Goal: Contribute content: Add original content to the website for others to see

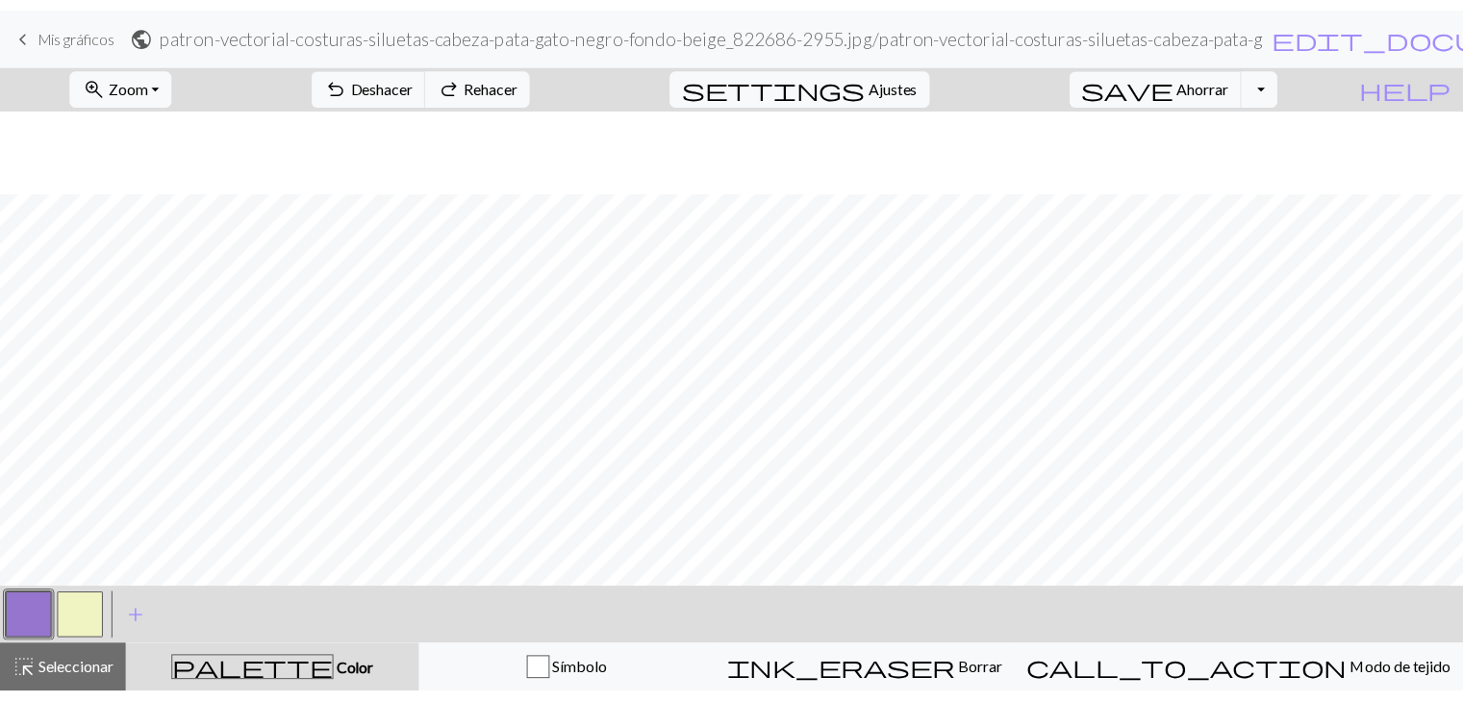
scroll to position [84, 0]
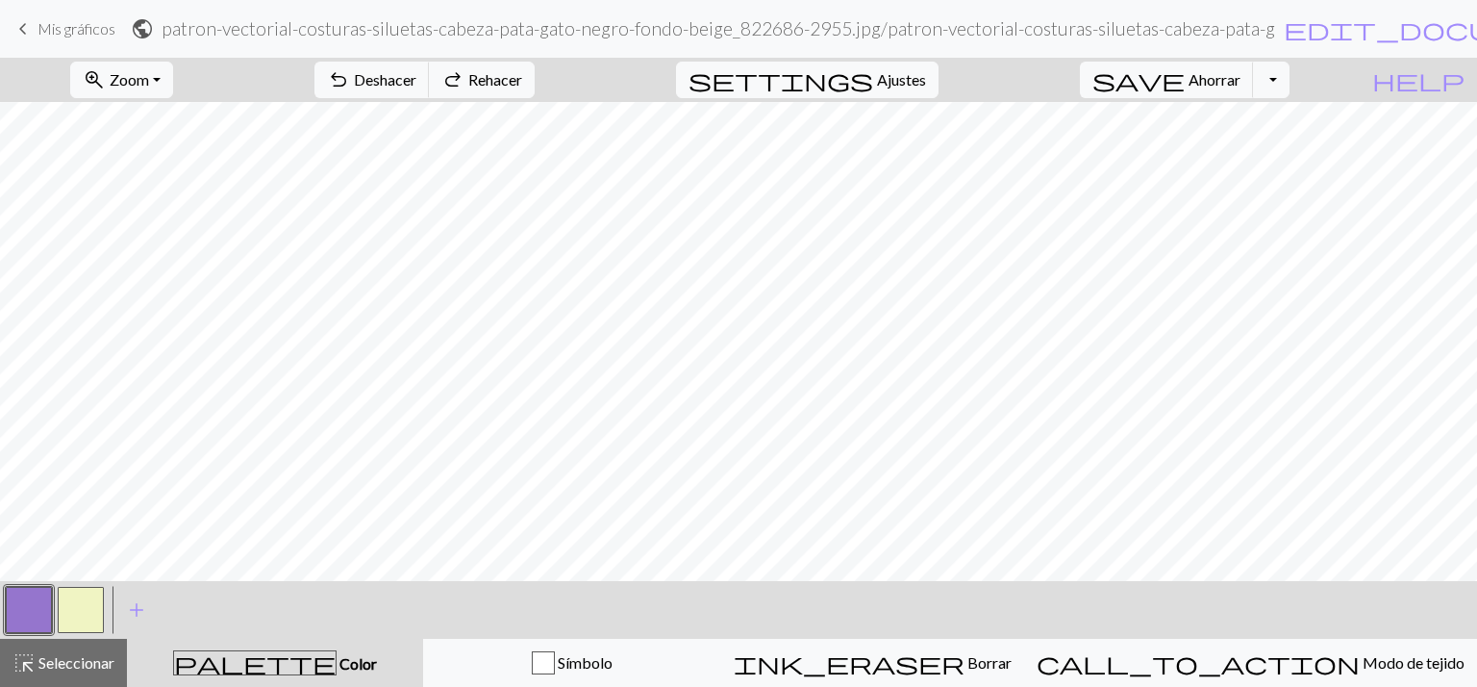
click at [88, 37] on font "Mis gráficos" at bounding box center [77, 28] width 78 height 18
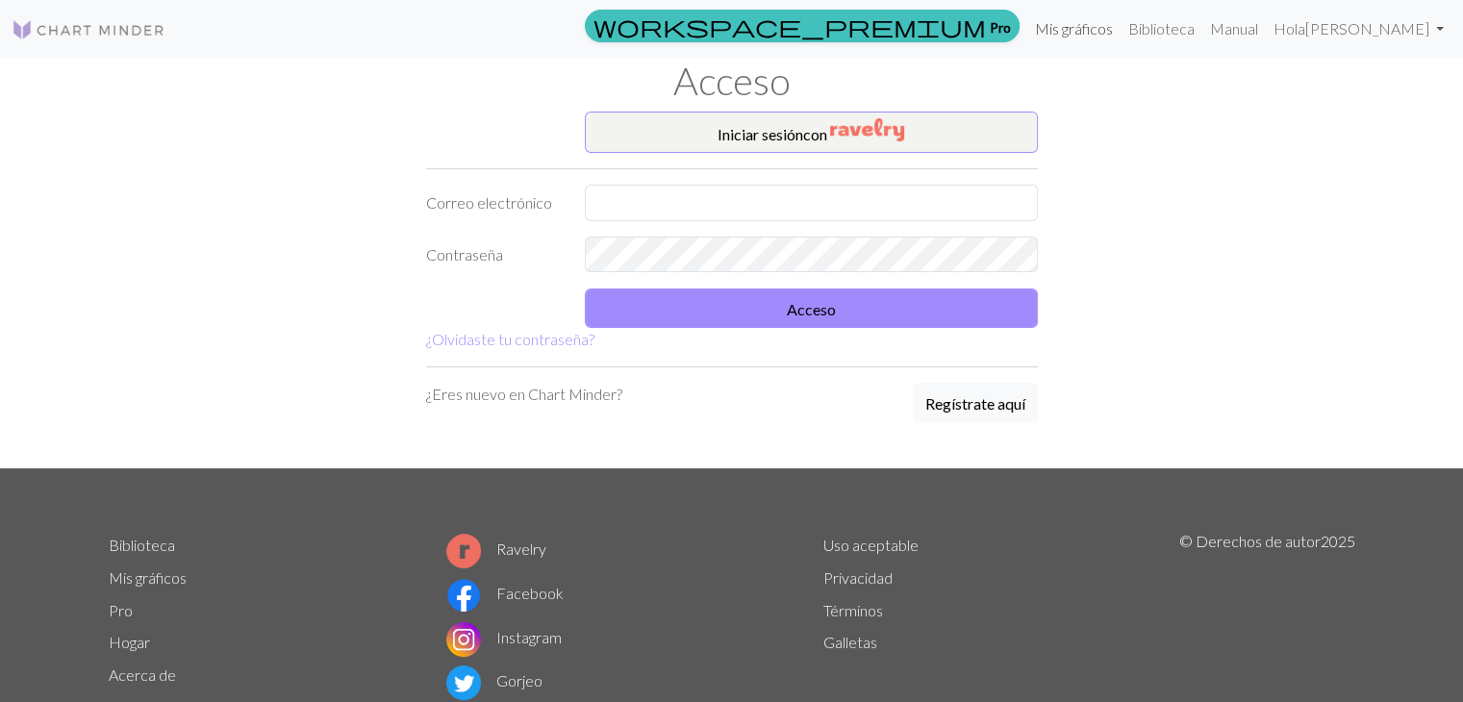
click at [1071, 20] on font "Mis gráficos" at bounding box center [1074, 28] width 78 height 18
click at [1160, 34] on font "Biblioteca" at bounding box center [1161, 28] width 66 height 18
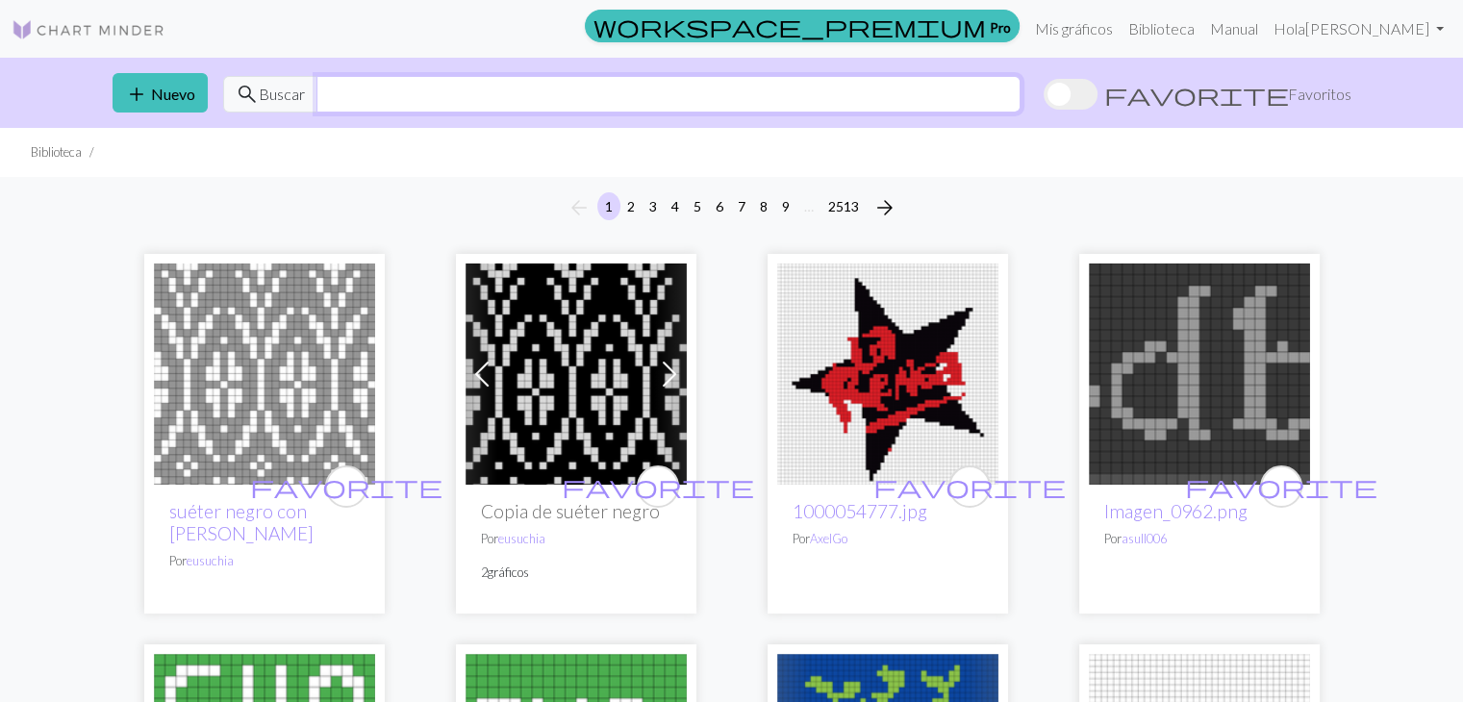
click at [448, 90] on input "text" at bounding box center [668, 94] width 704 height 37
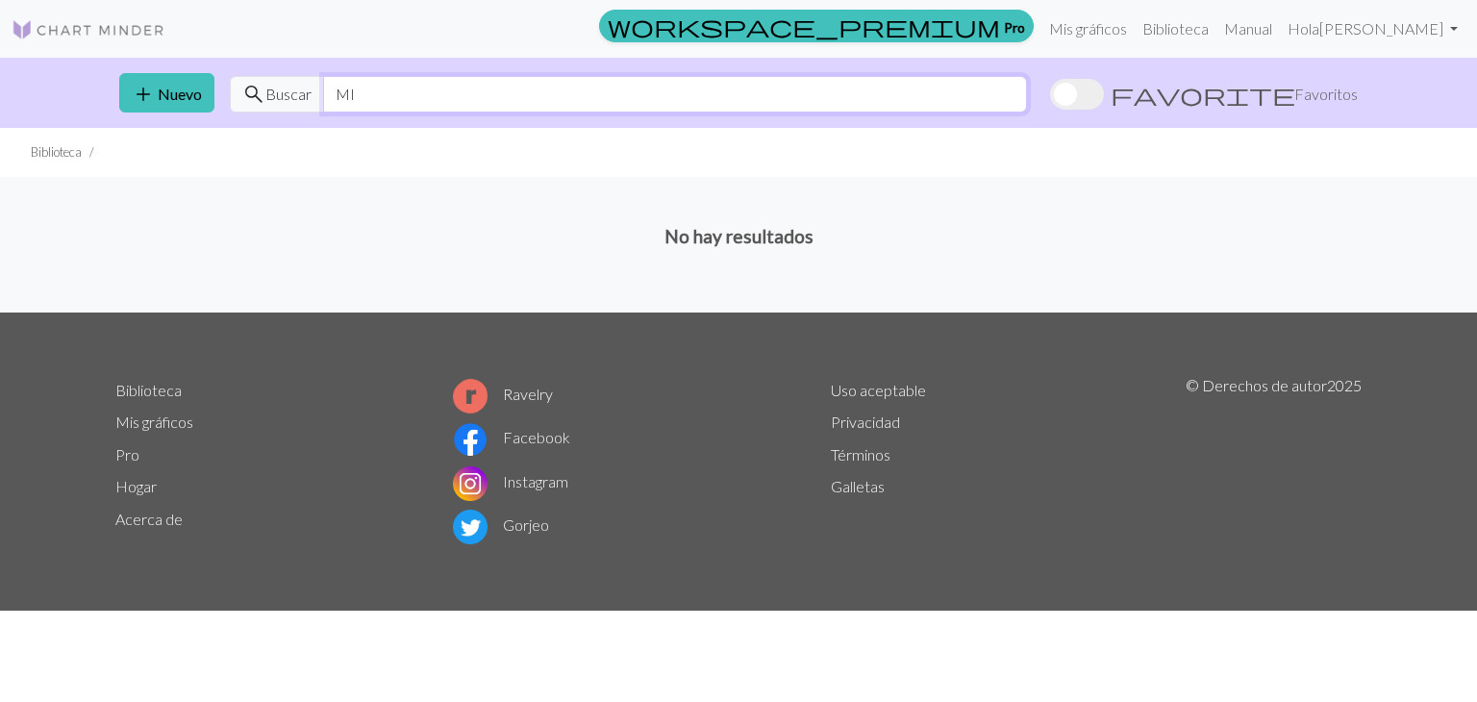
type input "M"
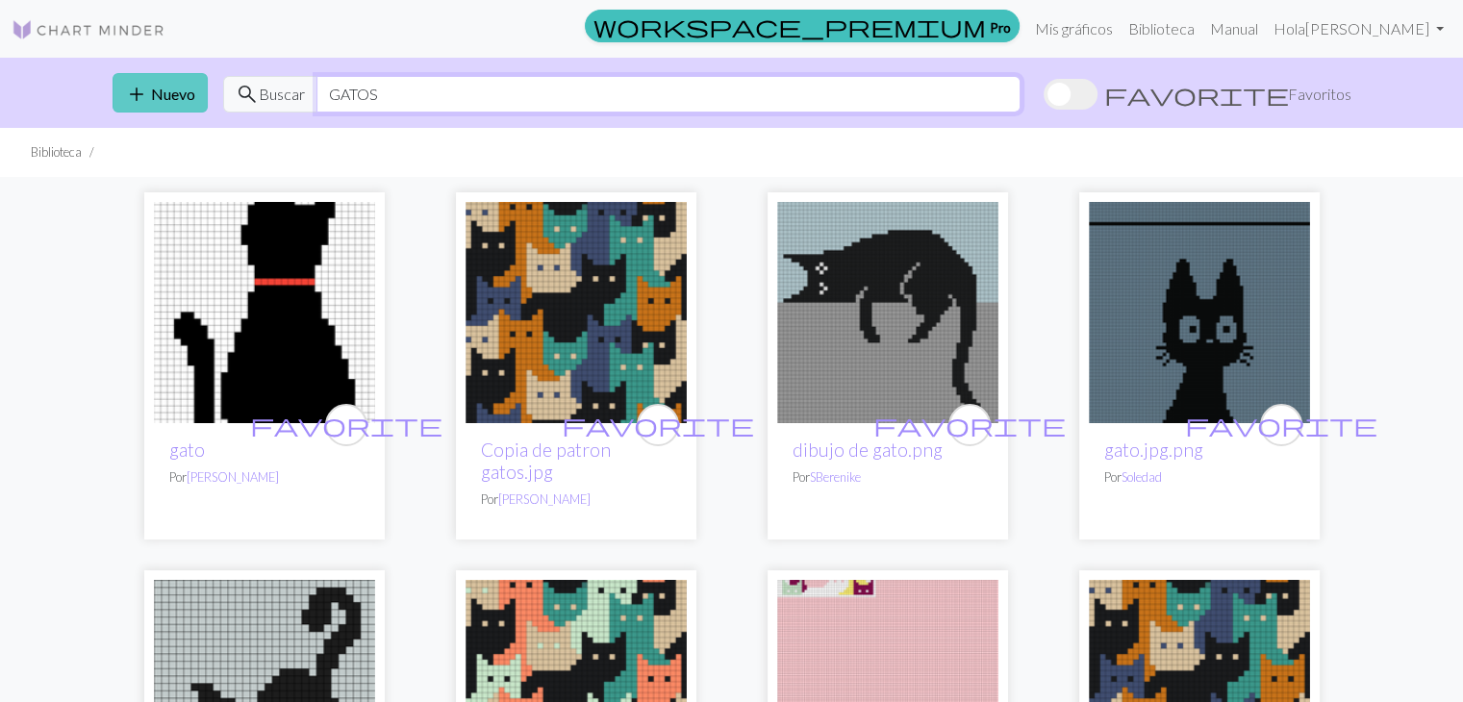
type input "GATOS"
click at [169, 110] on button "add Nuevo" at bounding box center [160, 92] width 95 height 39
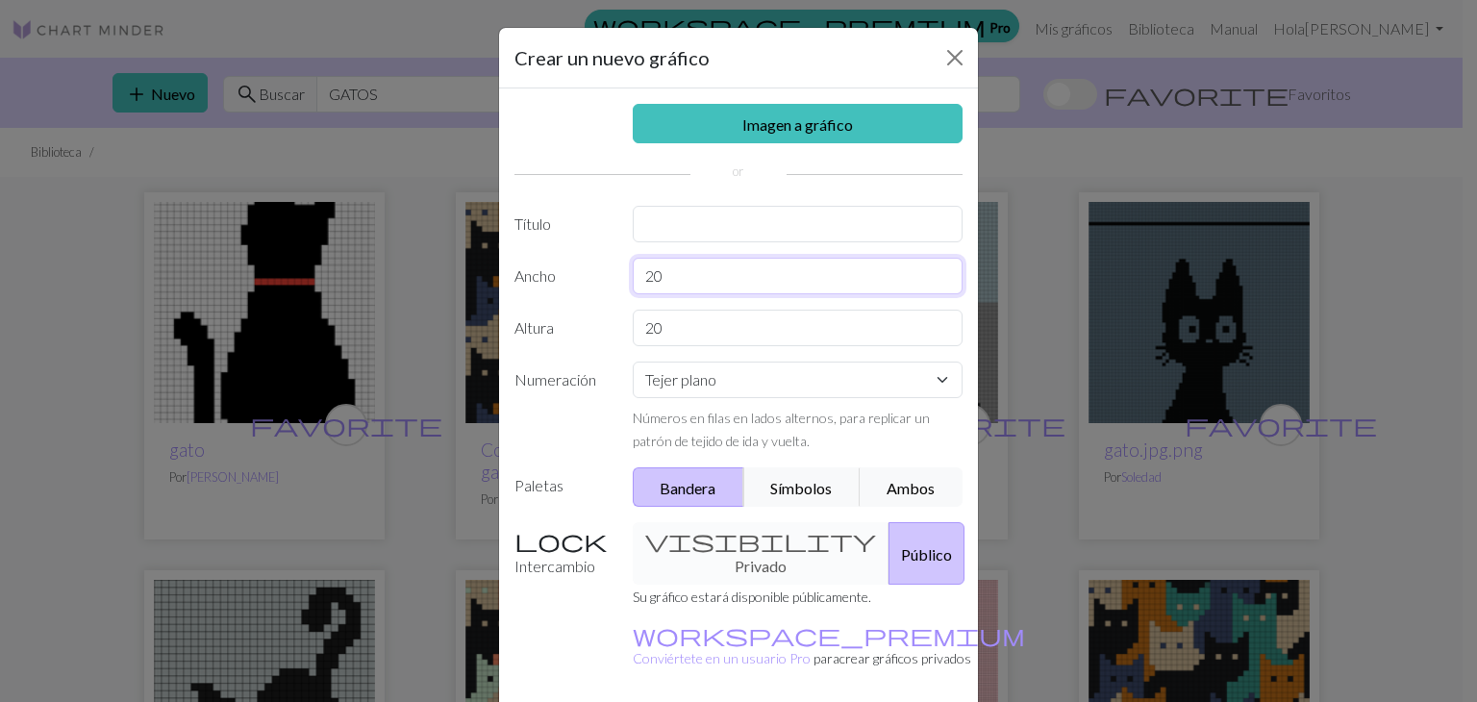
click at [667, 284] on input "20" at bounding box center [798, 276] width 331 height 37
type input "2"
type input "68"
click at [696, 326] on input "20" at bounding box center [798, 328] width 331 height 37
type input "2"
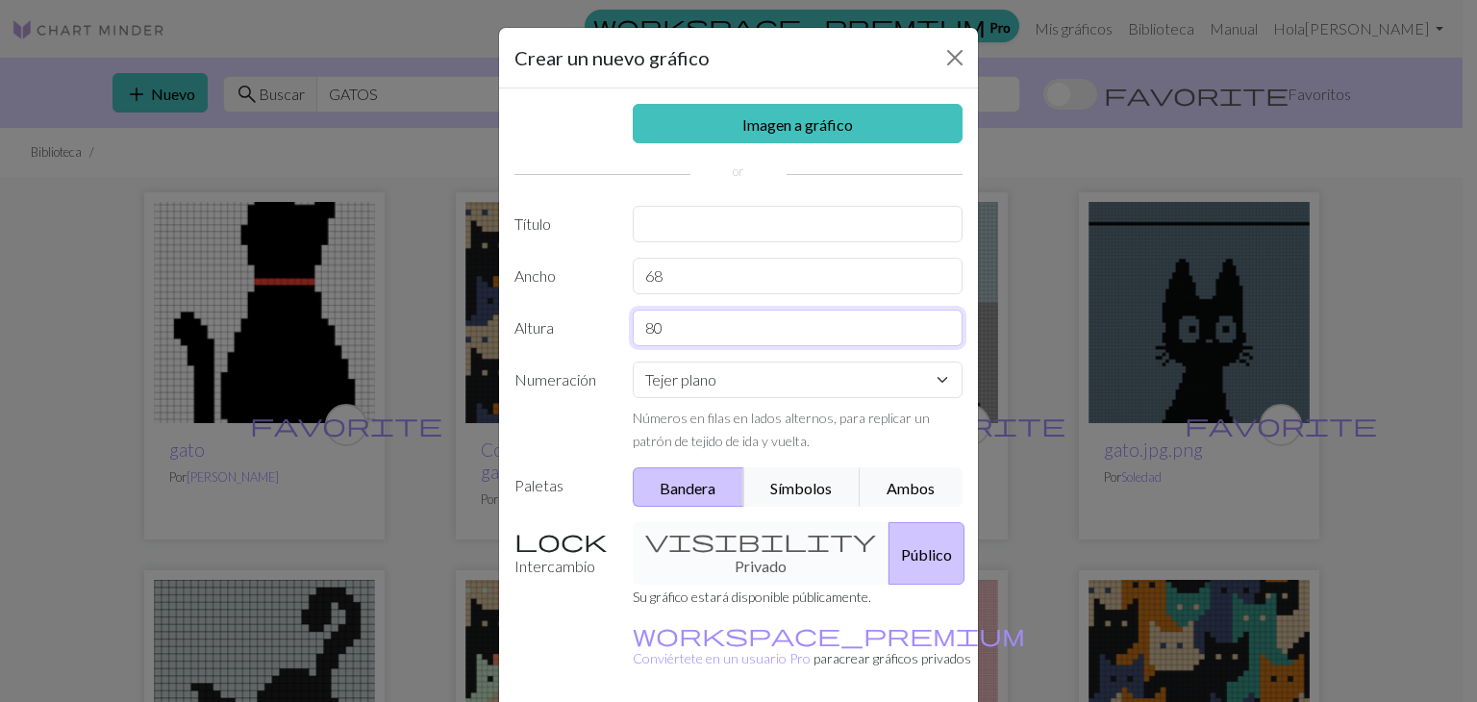
type input "80"
click at [743, 576] on div "visibility Privado Público" at bounding box center [798, 553] width 354 height 63
click at [708, 559] on div "visibility Privado Público" at bounding box center [798, 553] width 354 height 63
click at [679, 203] on div "Imagen a gráfico Título Ancho 68 Altura 80 Numeración Tejer plano Tejer en redo…" at bounding box center [738, 401] width 479 height 627
click at [679, 208] on input "text" at bounding box center [798, 224] width 331 height 37
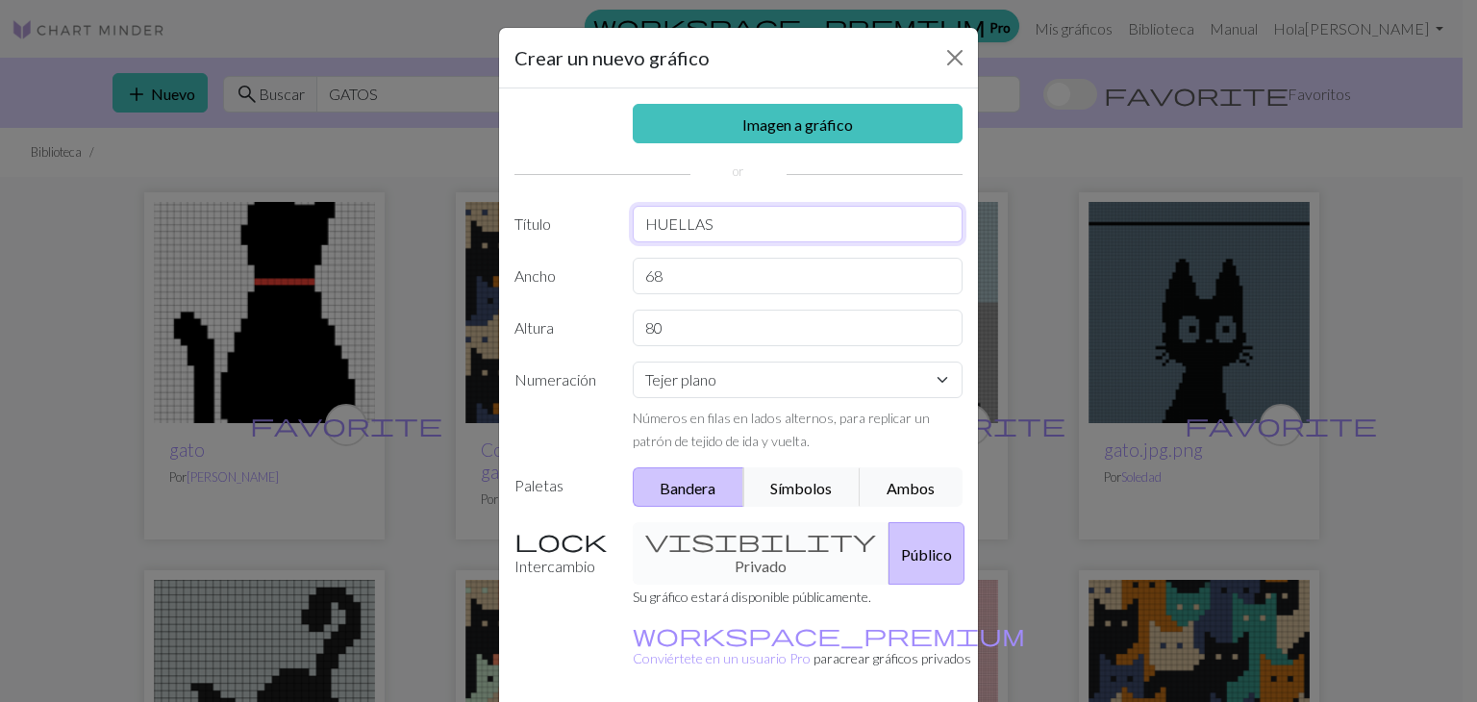
type input "HUELLAS"
click at [706, 554] on div "visibility Privado Público" at bounding box center [798, 553] width 354 height 63
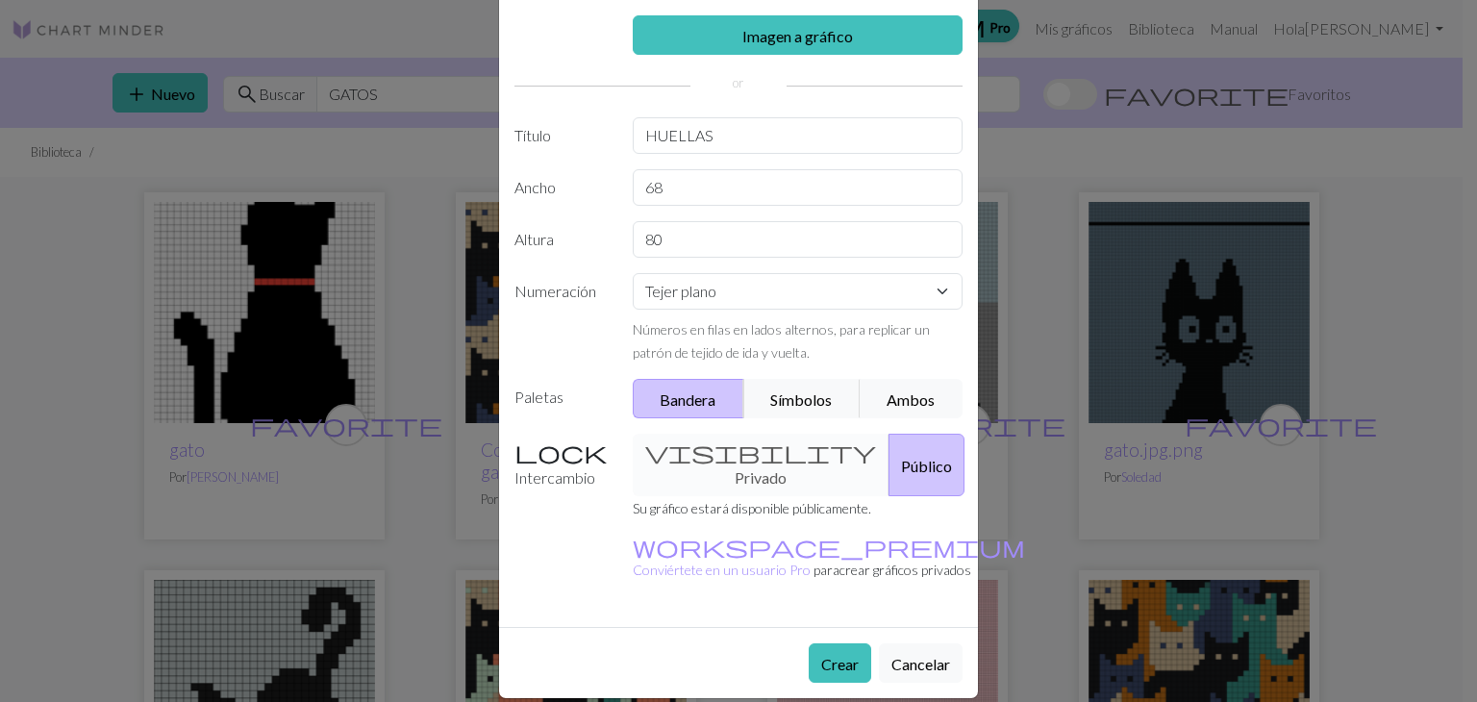
click at [720, 458] on div "visibility Privado Público" at bounding box center [798, 465] width 354 height 63
click at [809, 643] on button "Crear" at bounding box center [840, 662] width 63 height 39
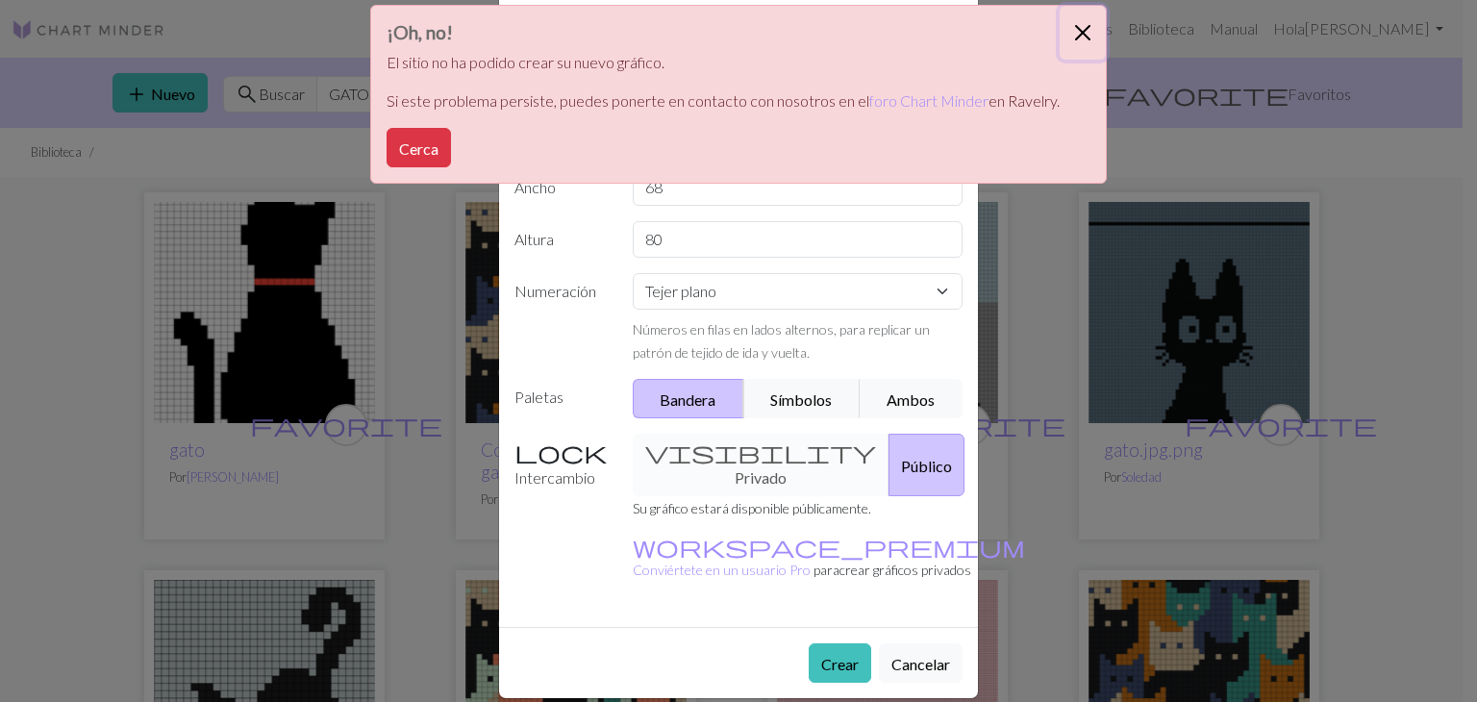
click at [1074, 28] on button "Cerca" at bounding box center [1083, 33] width 46 height 54
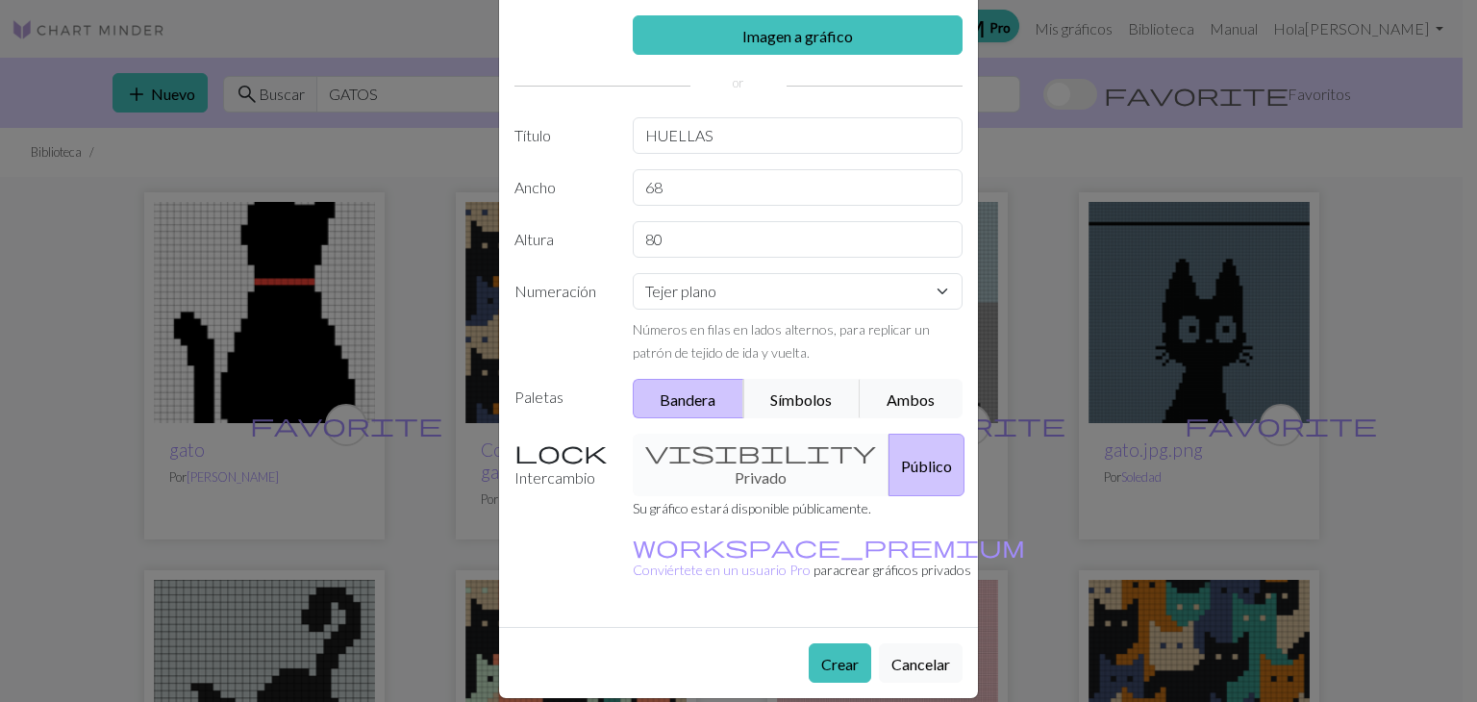
click at [681, 443] on div "visibility Privado Público" at bounding box center [798, 465] width 354 height 63
click at [790, 398] on font "Símbolos" at bounding box center [801, 399] width 62 height 18
drag, startPoint x: 674, startPoint y: 374, endPoint x: 693, endPoint y: 406, distance: 37.1
click at [693, 406] on div "Imagen a gráfico Título HUELLAS Ancho 68 Altura 80 Numeración Tejer plano Tejer…" at bounding box center [738, 313] width 479 height 627
click at [693, 406] on font "Bandera" at bounding box center [688, 399] width 56 height 18
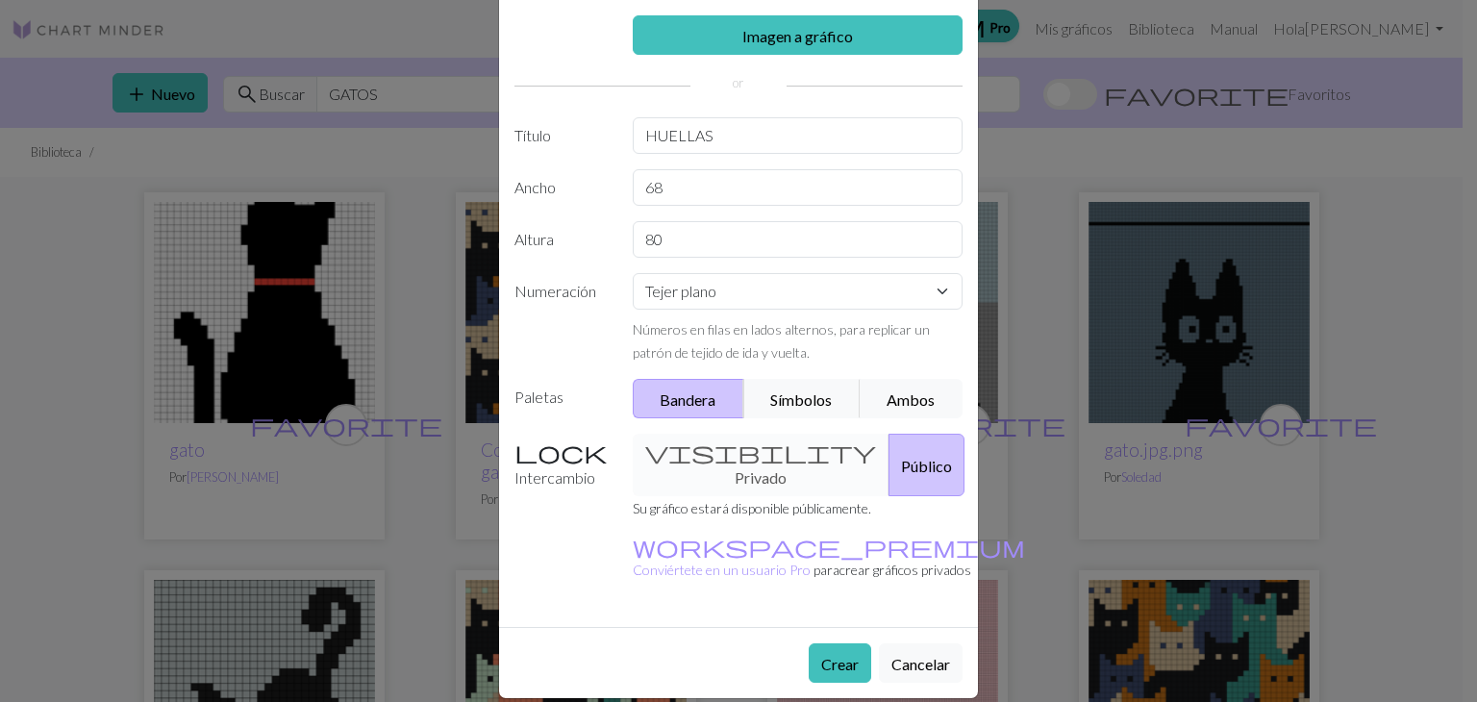
click at [693, 446] on div "visibility Privado Público" at bounding box center [798, 465] width 354 height 63
click at [927, 655] on font "Cancelar" at bounding box center [921, 664] width 59 height 18
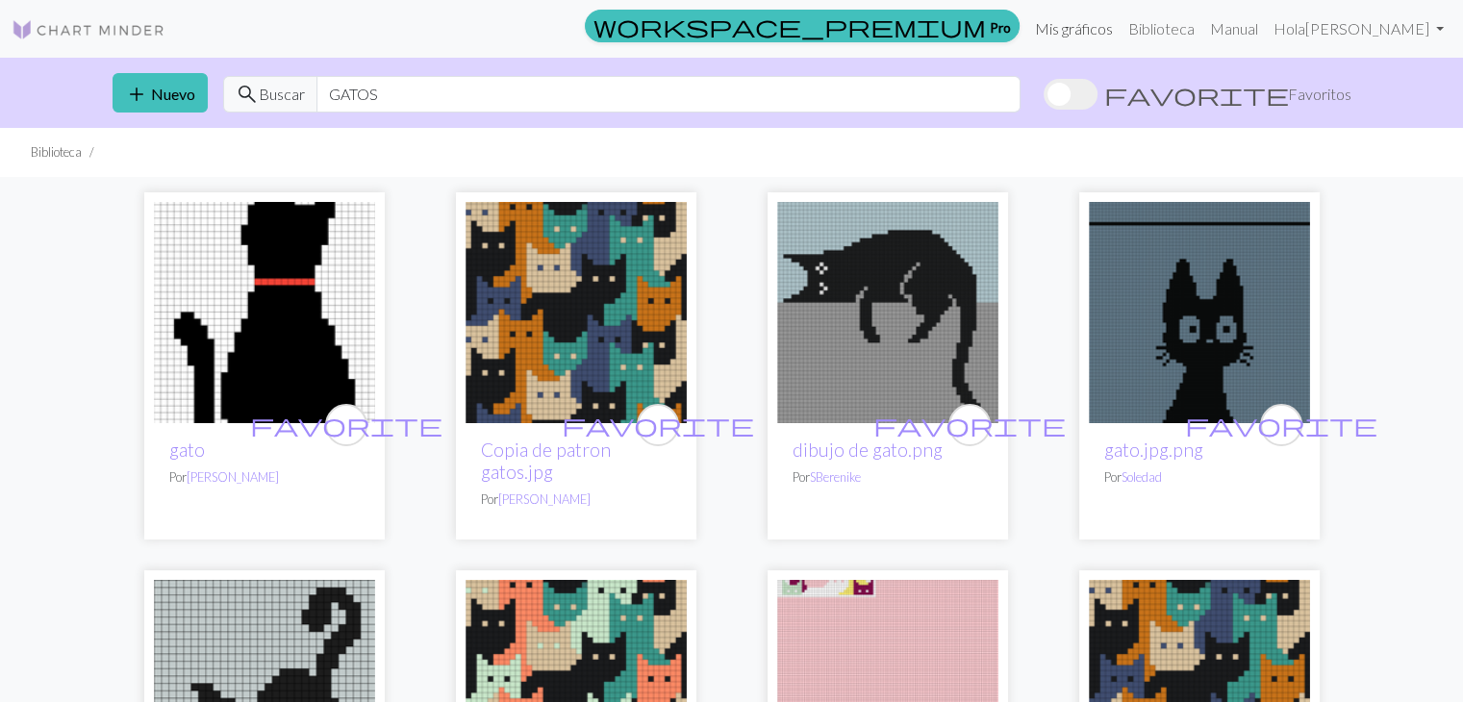
click at [1063, 34] on font "Mis gráficos" at bounding box center [1074, 28] width 78 height 18
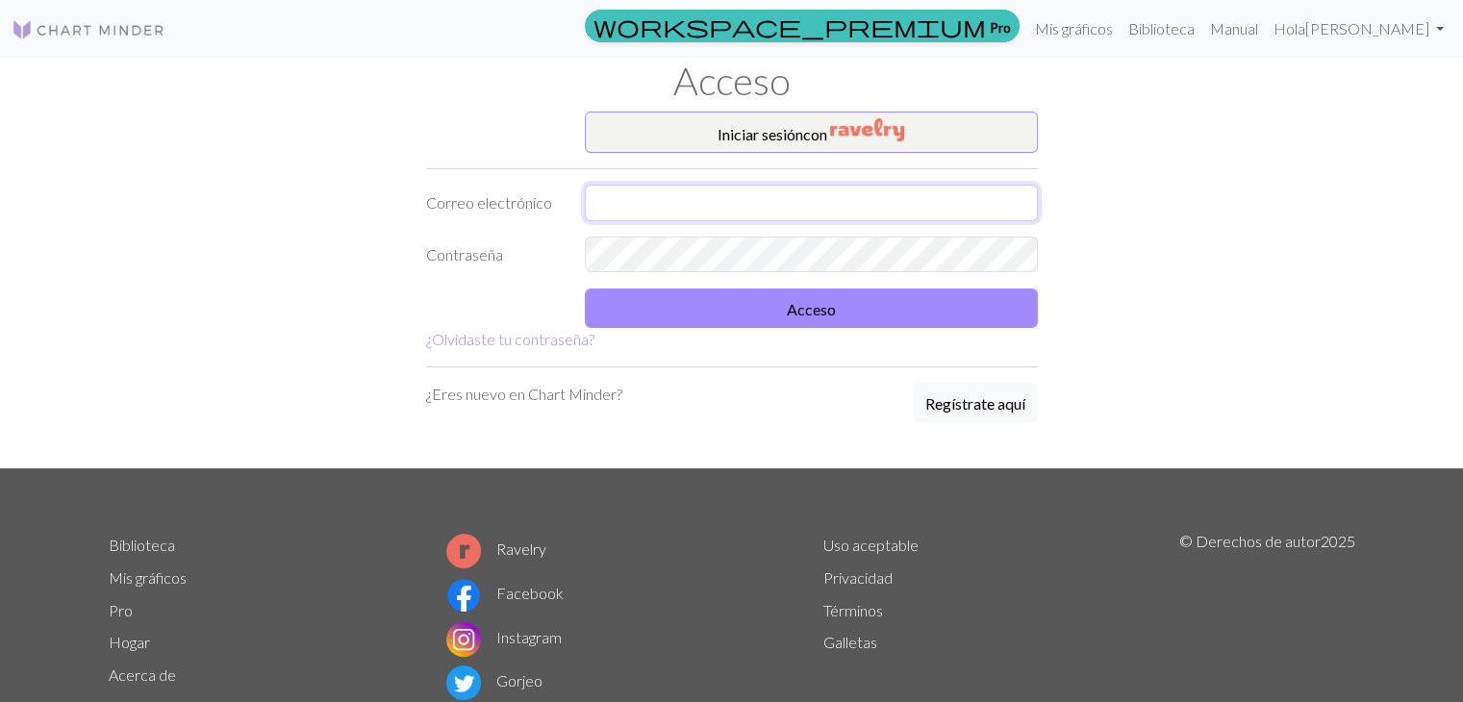
click at [619, 207] on input "text" at bounding box center [811, 203] width 453 height 37
type input "[EMAIL_ADDRESS][DOMAIN_NAME]"
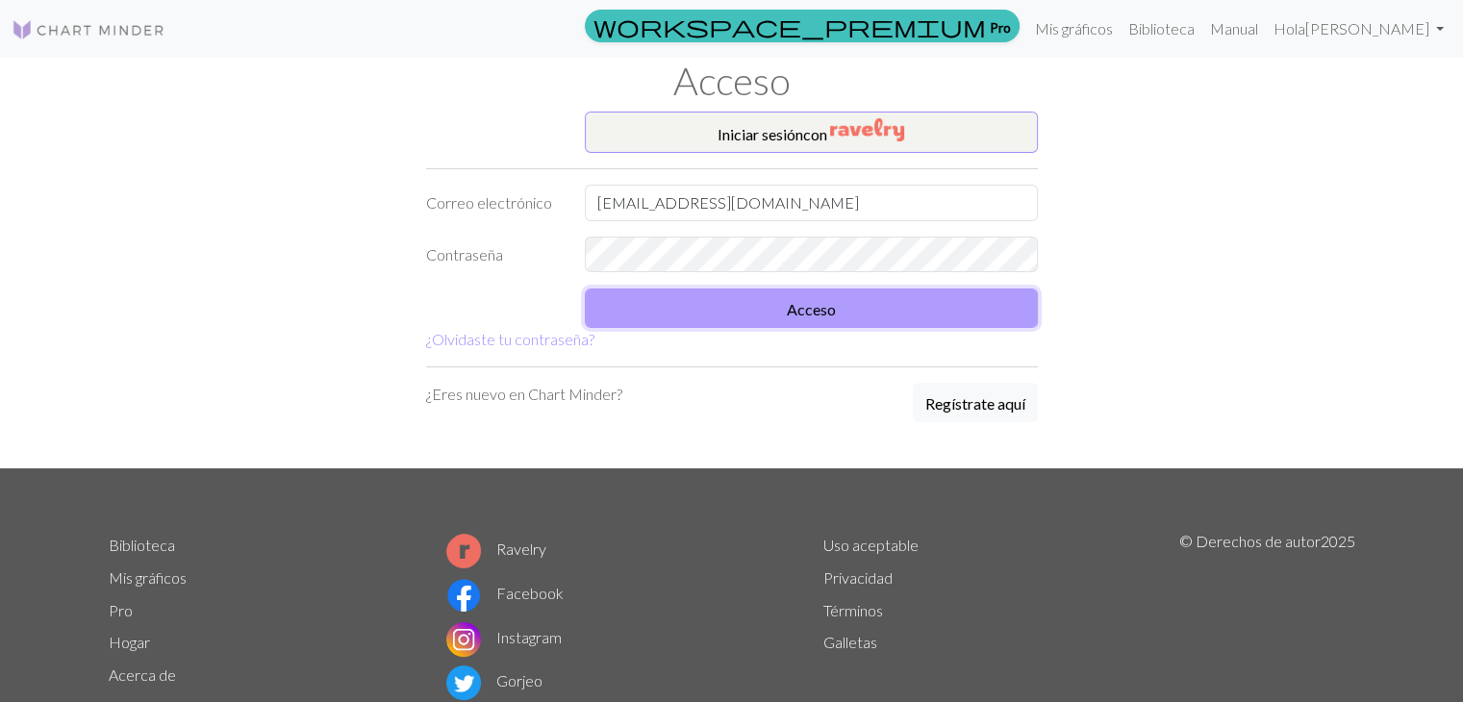
click at [658, 310] on button "Acceso" at bounding box center [811, 308] width 453 height 39
